Goal: Task Accomplishment & Management: Complete application form

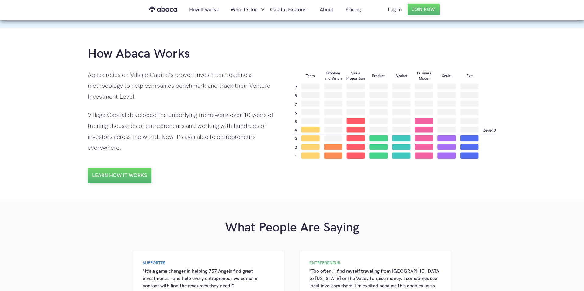
scroll to position [388, 0]
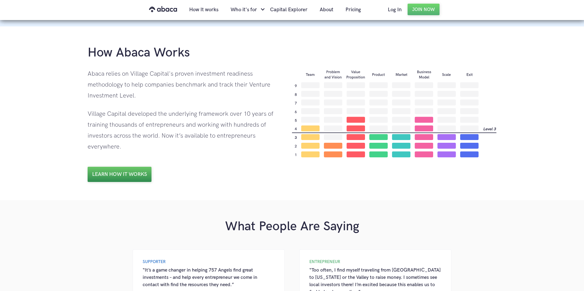
click at [110, 171] on link "Learn how it works" at bounding box center [120, 174] width 64 height 15
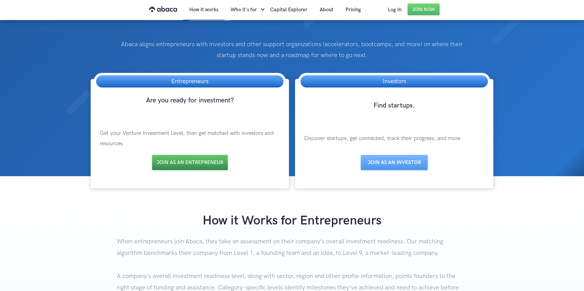
click at [176, 163] on link "Join as an entrepreneur" at bounding box center [190, 162] width 76 height 15
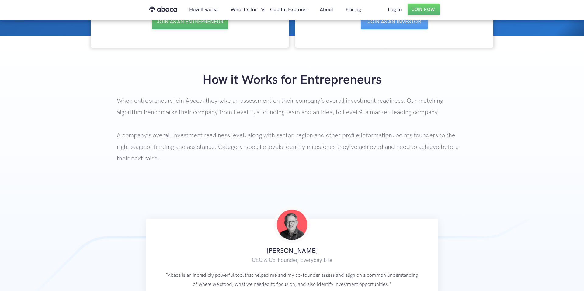
scroll to position [144, 0]
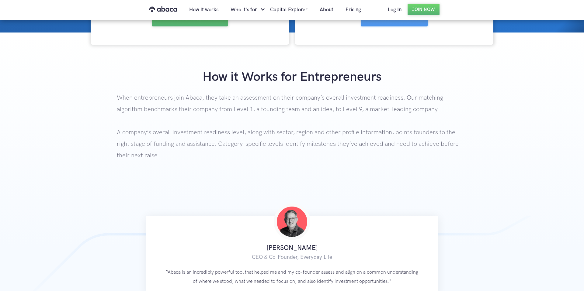
drag, startPoint x: 173, startPoint y: 96, endPoint x: 215, endPoint y: 152, distance: 70.3
click at [215, 152] on p "When entrepreneurs join Abaca, they take an assessment on their company’s overa…" at bounding box center [292, 139] width 350 height 94
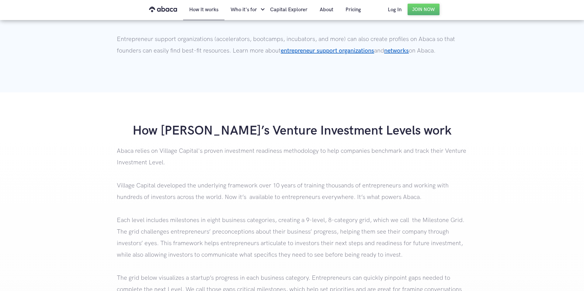
scroll to position [493, 0]
